Goal: Task Accomplishment & Management: Use online tool/utility

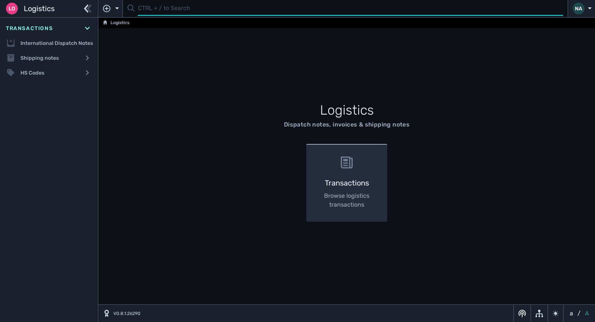
click at [172, 12] on input "text" at bounding box center [350, 8] width 425 height 14
type input "1107261"
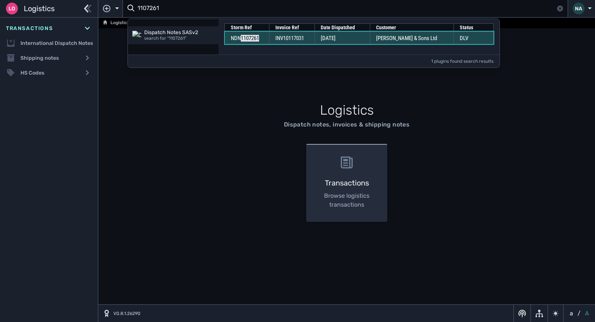
click at [335, 38] on span "[DATE]" at bounding box center [328, 38] width 15 height 7
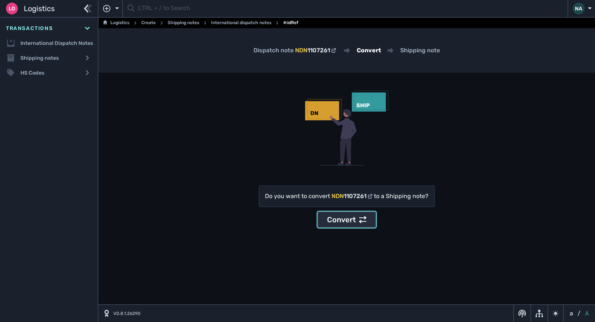
click at [350, 217] on div "Convert" at bounding box center [346, 219] width 39 height 11
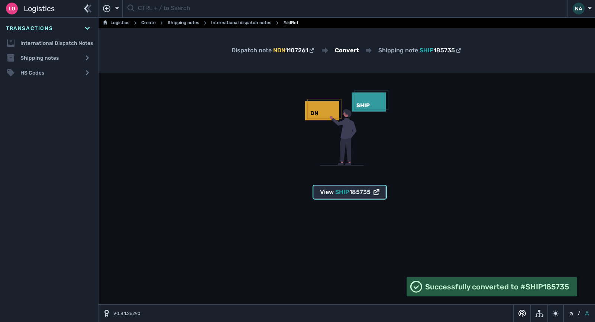
click at [353, 190] on span "185735" at bounding box center [359, 192] width 21 height 7
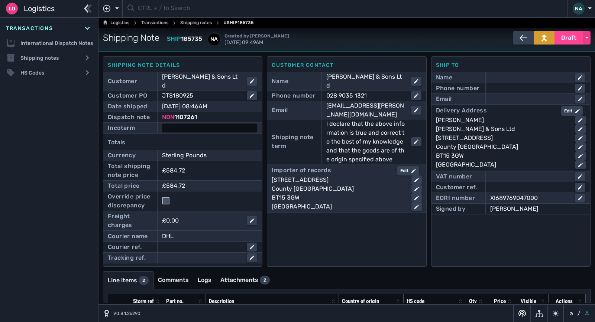
click at [233, 124] on div at bounding box center [209, 128] width 95 height 9
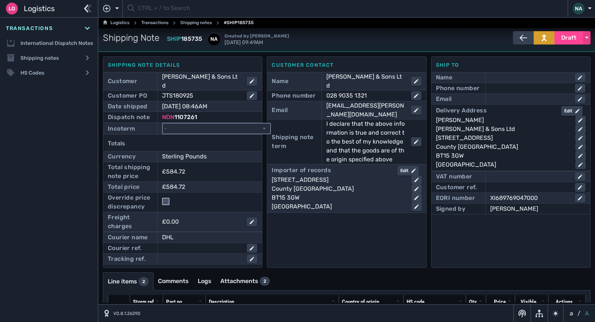
click at [233, 124] on select "- Ex Works - EXW Free Carrier - FCA Carriage Paid To - CPT Carriage Insurance P…" at bounding box center [216, 129] width 107 height 10
select select "[object Object]"
click at [163, 124] on select "- Ex Works - EXW Free Carrier - FCA Carriage Paid To - CPT Carriage Insurance P…" at bounding box center [216, 129] width 107 height 10
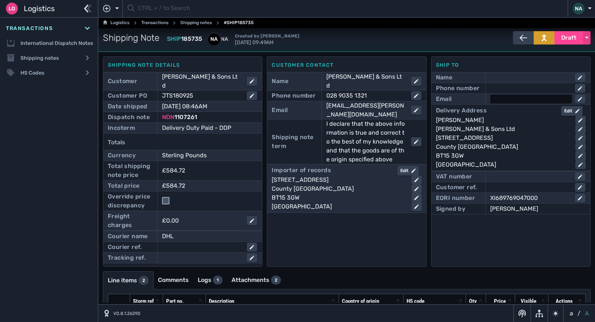
click at [508, 99] on div at bounding box center [531, 99] width 82 height 9
type input "stephen.garrett@wrbarnett.com"
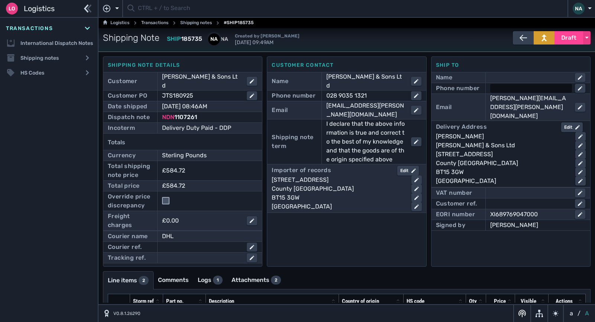
click at [500, 87] on div at bounding box center [531, 88] width 82 height 9
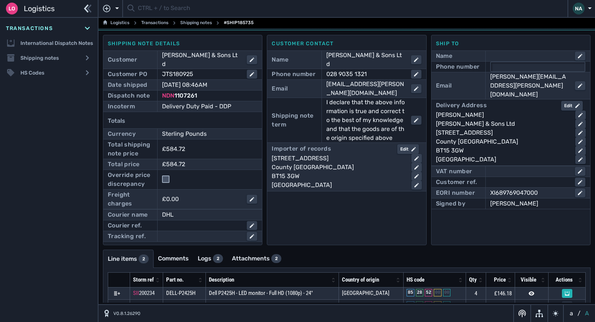
scroll to position [33, 0]
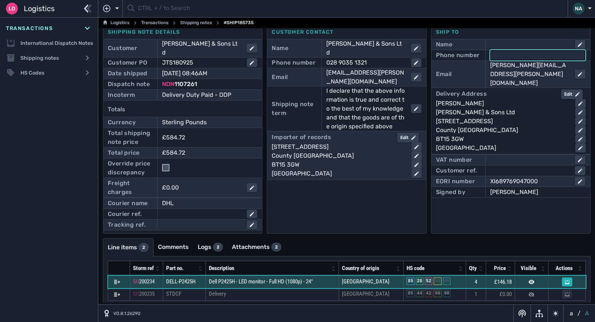
click at [325, 277] on td "Dell P2425H - LED monitor - Full HD (1080p) - 24"" at bounding box center [272, 282] width 133 height 13
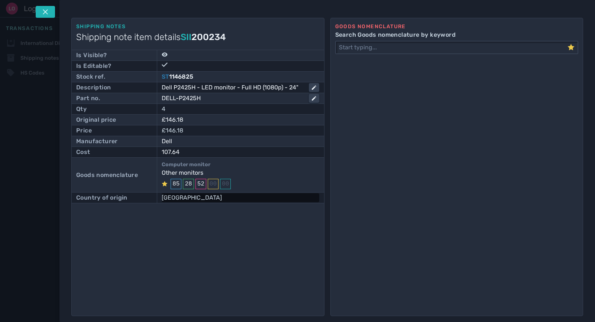
click at [227, 197] on div "China" at bounding box center [240, 198] width 157 height 9
type input "C"
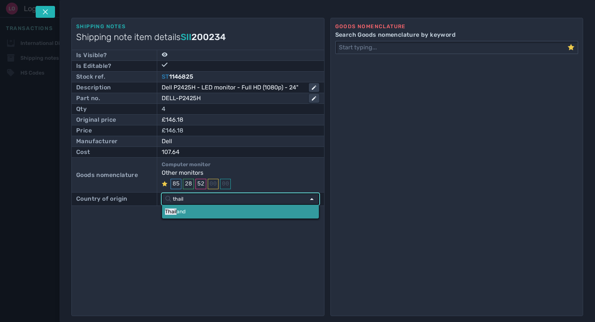
click at [204, 212] on link "Thail and" at bounding box center [240, 212] width 156 height 14
type input "Thailand"
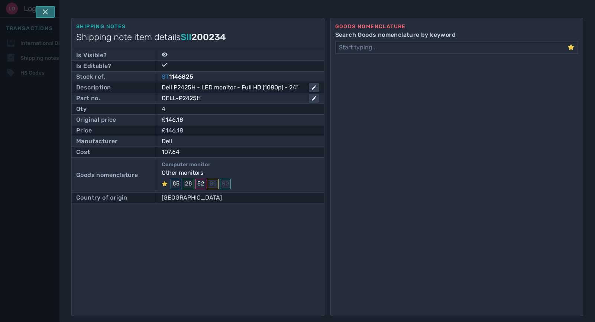
click at [48, 10] on icon at bounding box center [45, 12] width 6 height 6
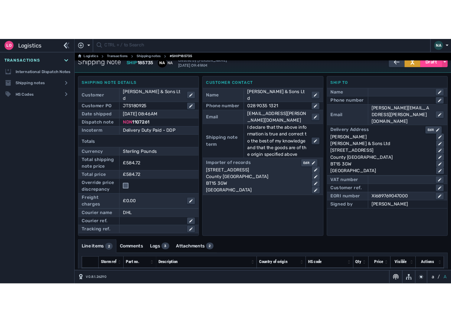
scroll to position [0, 0]
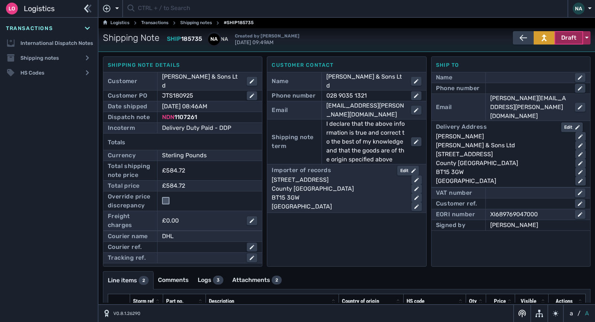
click at [566, 39] on span "Draft" at bounding box center [568, 37] width 15 height 9
click at [537, 53] on div "Dispatched" at bounding box center [554, 53] width 71 height 15
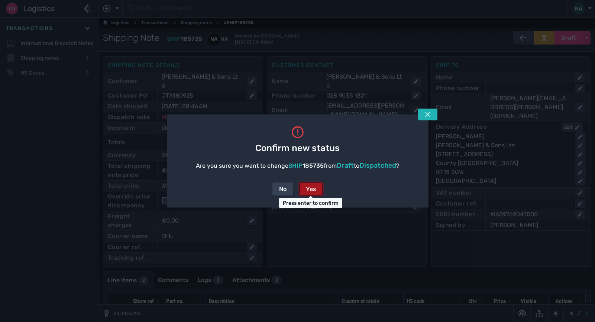
click at [315, 188] on div "Yes" at bounding box center [311, 189] width 10 height 9
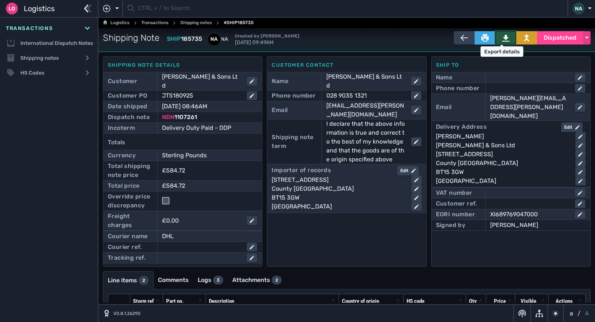
click at [508, 37] on button at bounding box center [505, 37] width 21 height 13
